Goal: Find specific page/section: Find specific page/section

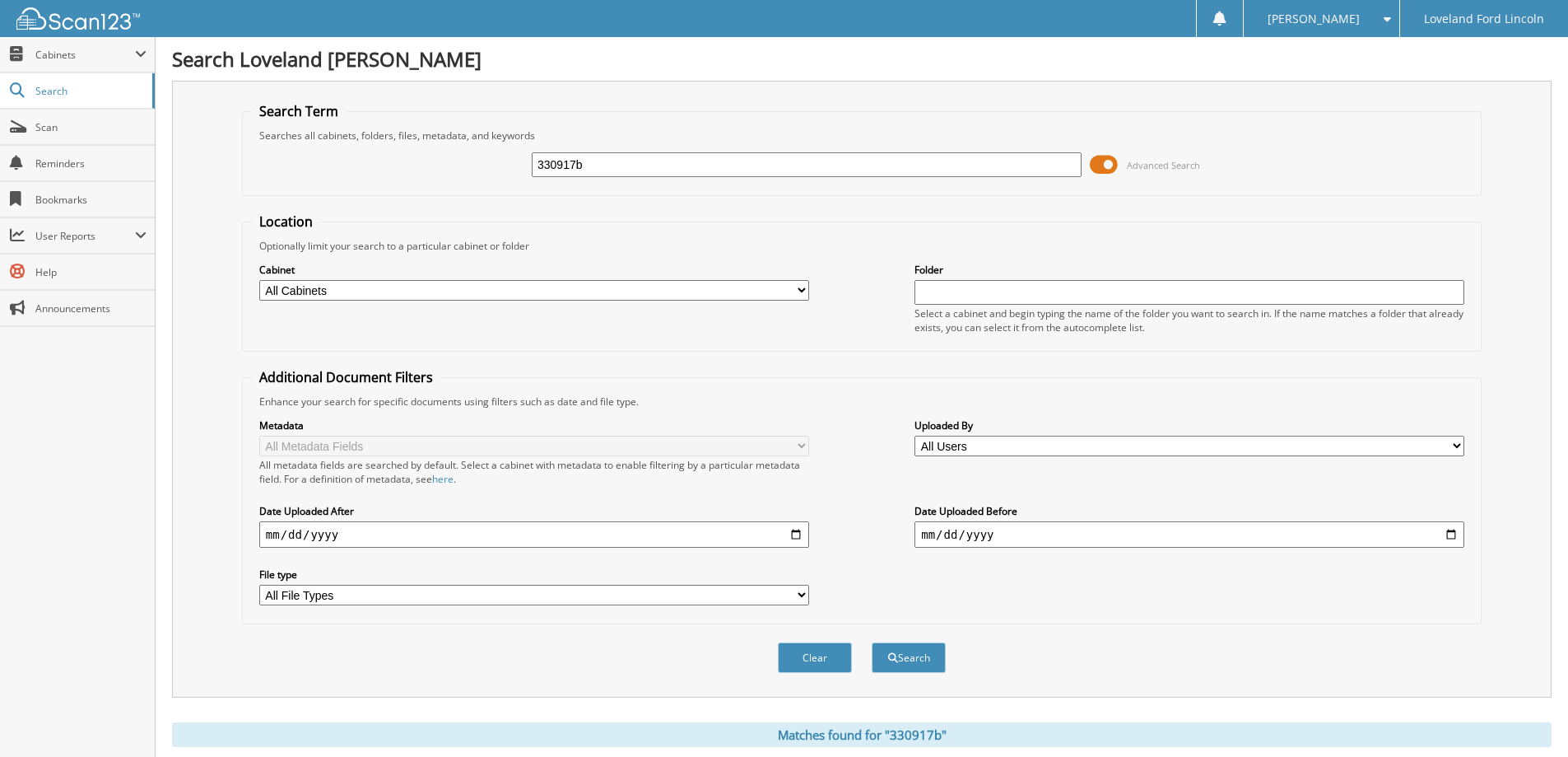
drag, startPoint x: 587, startPoint y: 159, endPoint x: 372, endPoint y: 159, distance: 215.0
click at [374, 159] on div "330917b Advanced Search" at bounding box center [861, 164] width 1221 height 44
type input "115631P"
click at [872, 643] on button "Search" at bounding box center [908, 658] width 74 height 31
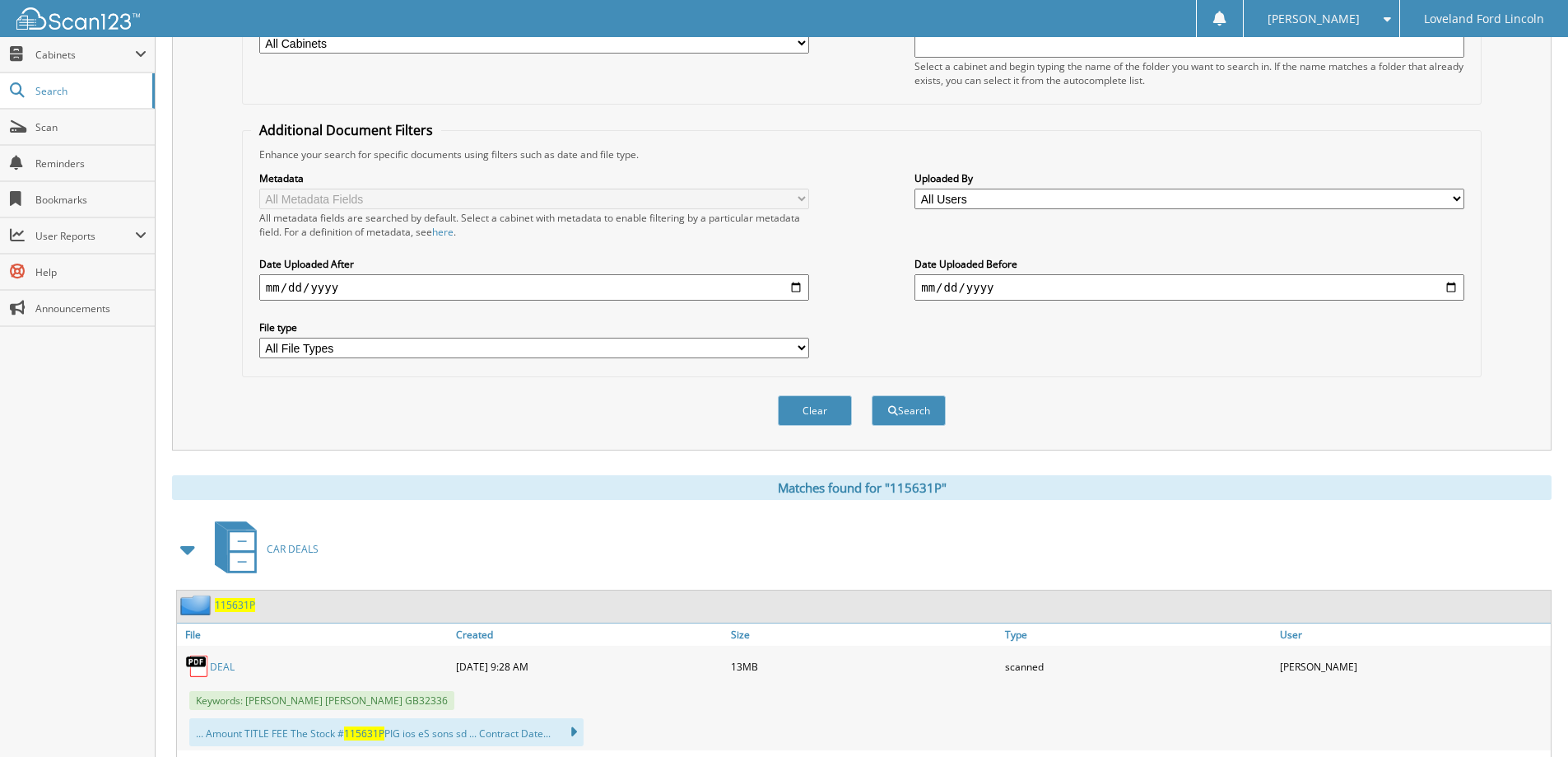
scroll to position [576, 0]
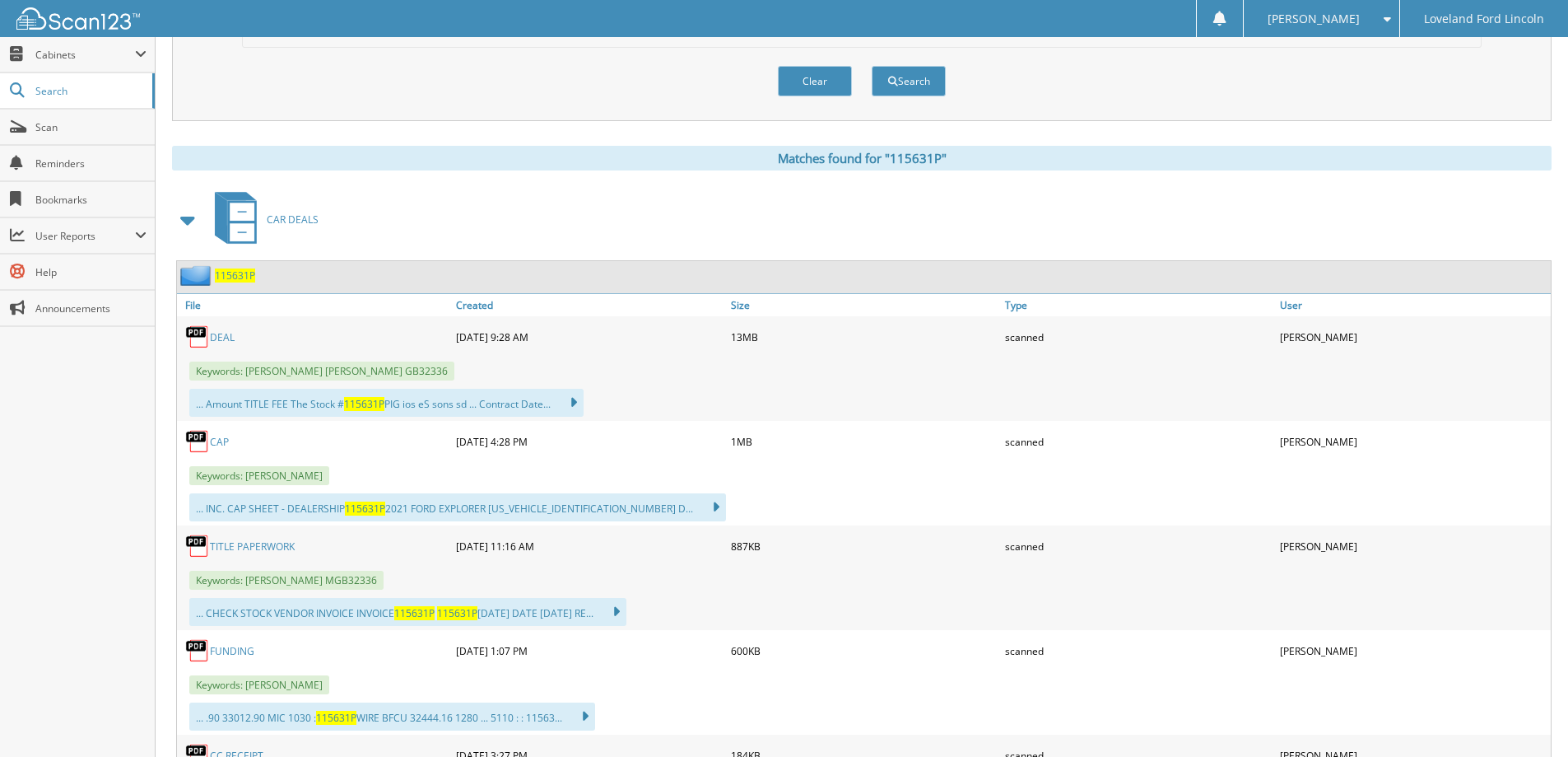
click at [224, 341] on link "DEAL" at bounding box center [223, 337] width 25 height 14
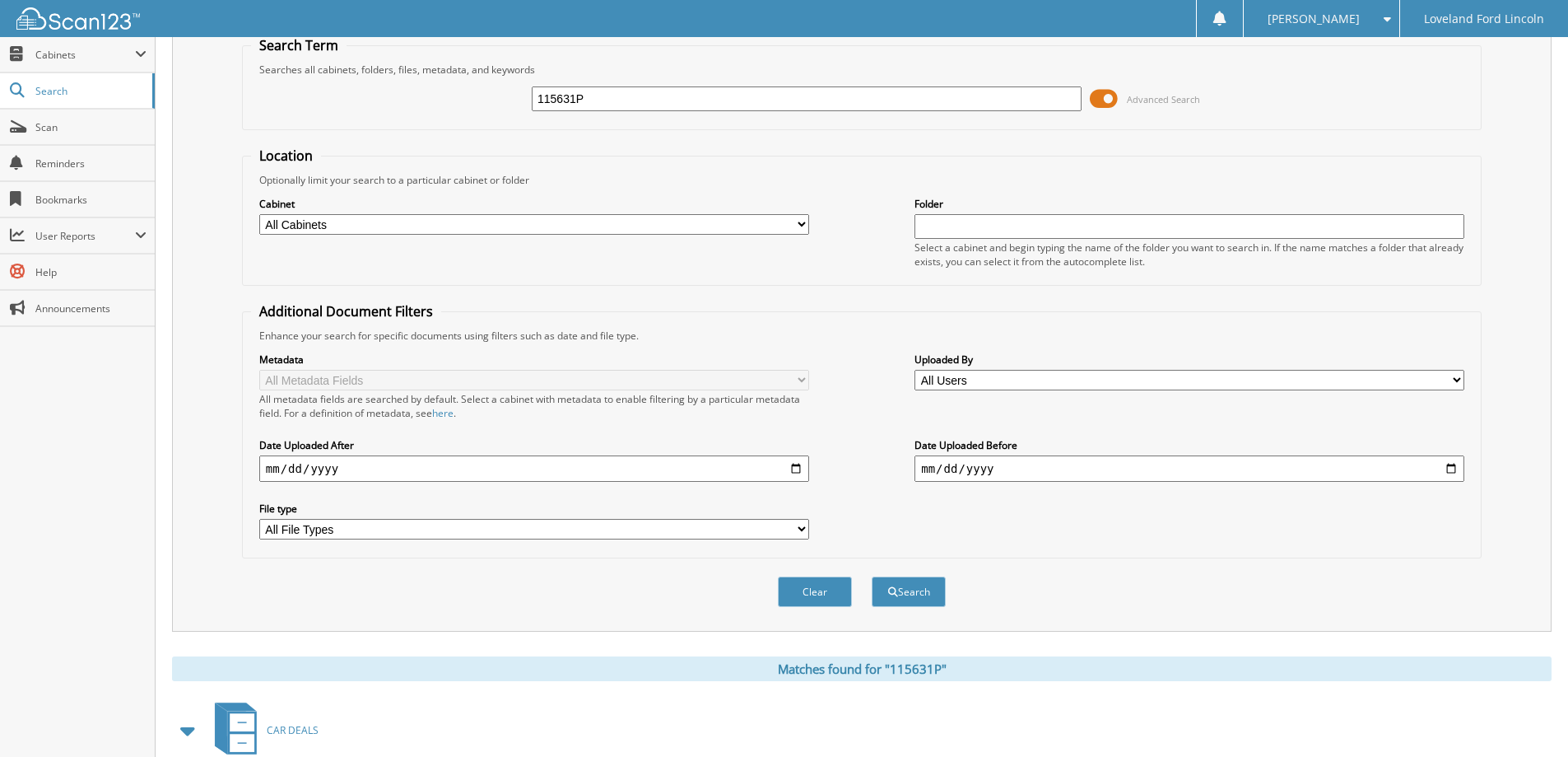
scroll to position [0, 0]
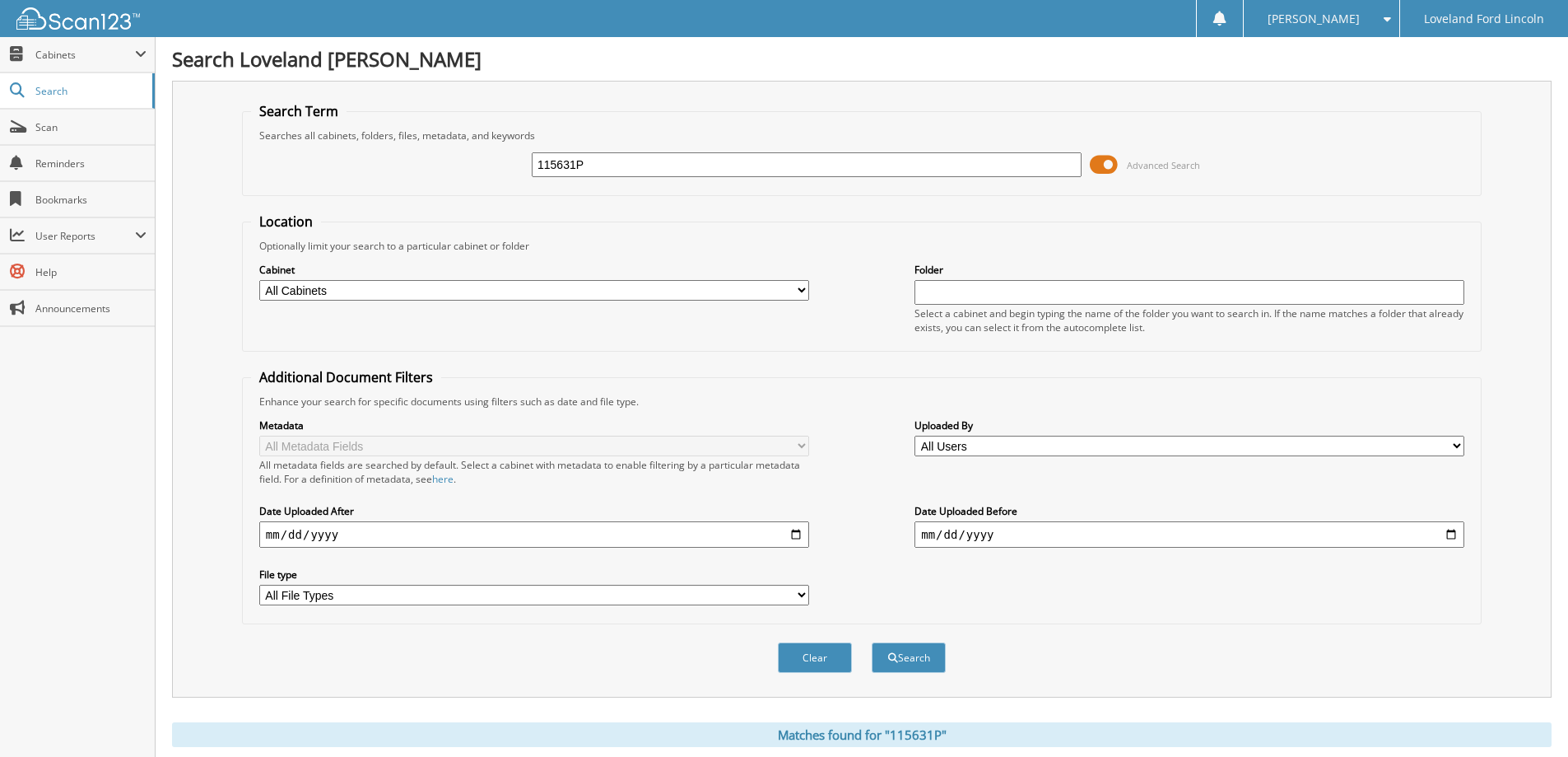
drag, startPoint x: 645, startPoint y: 163, endPoint x: 218, endPoint y: 146, distance: 427.3
click at [263, 152] on div "115631P Advanced Search" at bounding box center [861, 164] width 1221 height 44
click at [638, 178] on div "115631P" at bounding box center [807, 164] width 550 height 28
click at [638, 171] on input "115631P" at bounding box center [807, 165] width 550 height 25
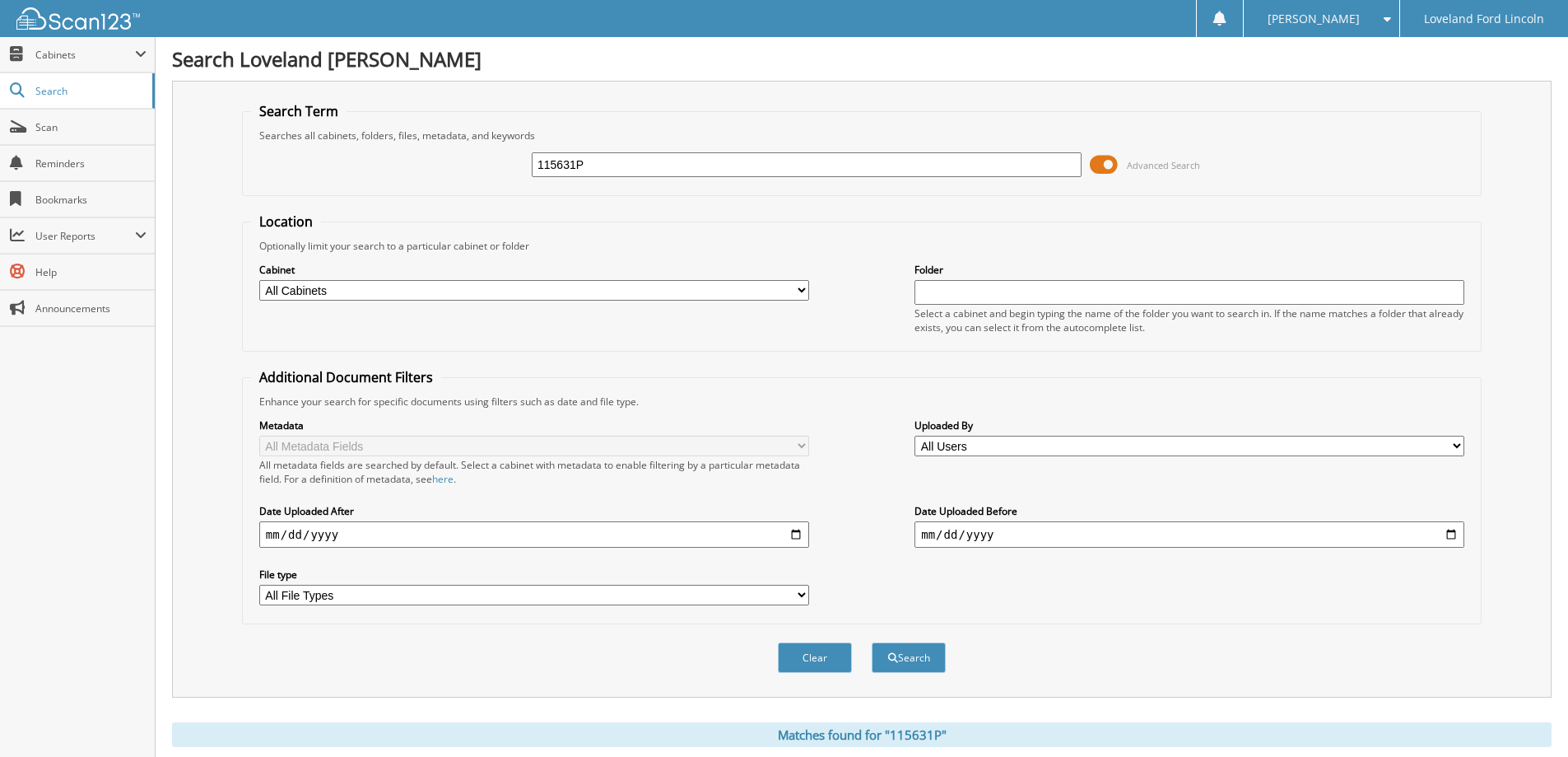
paste input "331490A"
type input "331490A"
click at [872, 643] on button "Search" at bounding box center [908, 658] width 74 height 31
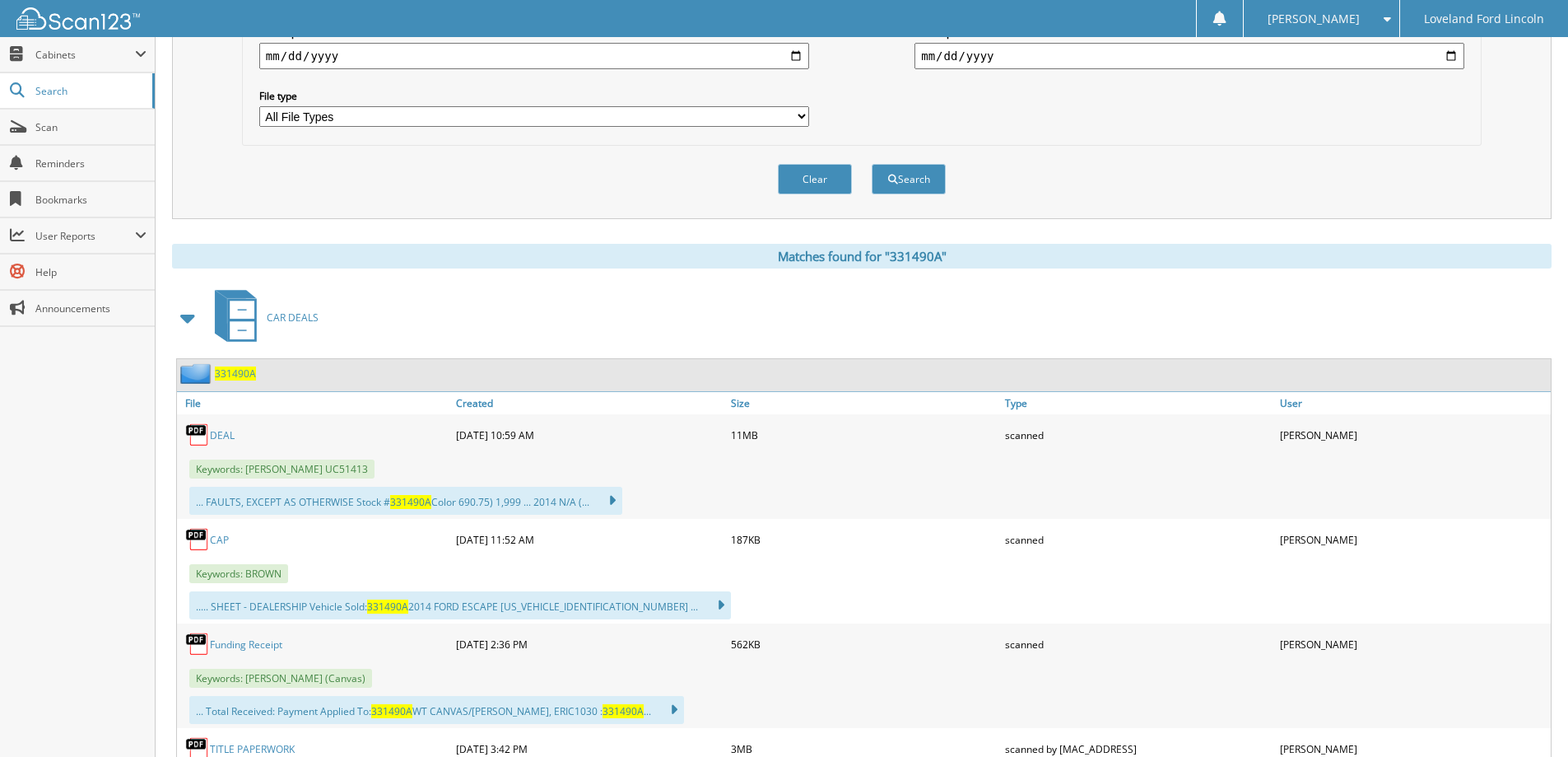
scroll to position [576, 0]
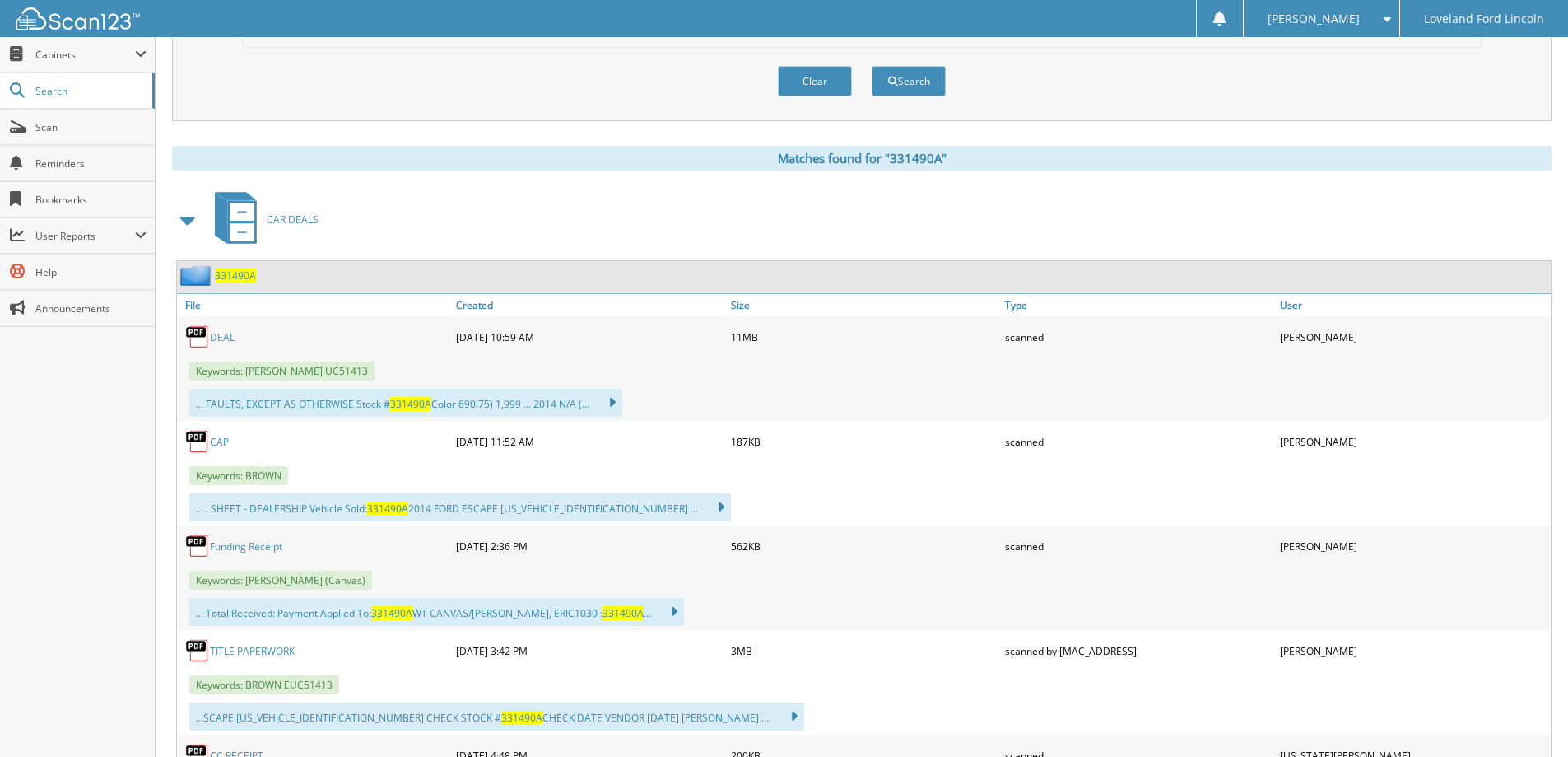
click at [228, 341] on link "DEAL" at bounding box center [223, 337] width 25 height 14
